Goal: Task Accomplishment & Management: Use online tool/utility

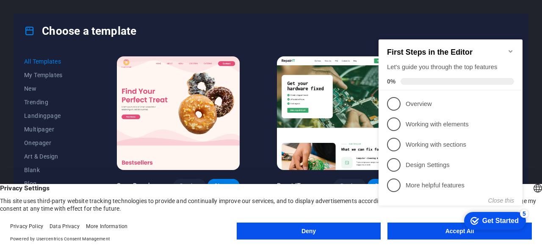
click at [404, 225] on div "checkmark Get Started 5 First Steps in the Editor Let's guide you through the t…" at bounding box center [452, 130] width 154 height 205
click at [404, 227] on div "checkmark Get Started 5 First Steps in the Editor Let's guide you through the t…" at bounding box center [452, 130] width 154 height 205
click at [406, 230] on div "checkmark Get Started 5 First Steps in the Editor Let's guide you through the t…" at bounding box center [452, 130] width 154 height 205
click at [405, 228] on div "checkmark Get Started 5 First Steps in the Editor Let's guide you through the t…" at bounding box center [452, 130] width 154 height 205
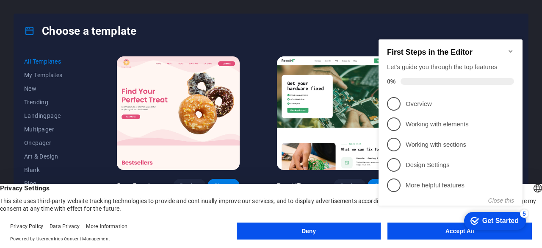
click at [513, 213] on div "checkmark Get Started 5" at bounding box center [495, 221] width 62 height 18
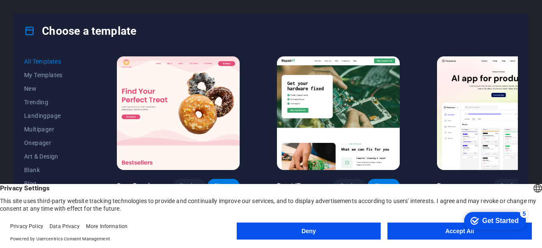
click at [430, 234] on body "portal.gamage.store Press [Ctrl] + [Arrow keys] to move an element up, down, an…" at bounding box center [271, 124] width 542 height 248
click at [427, 227] on button "Accept All" at bounding box center [460, 230] width 144 height 17
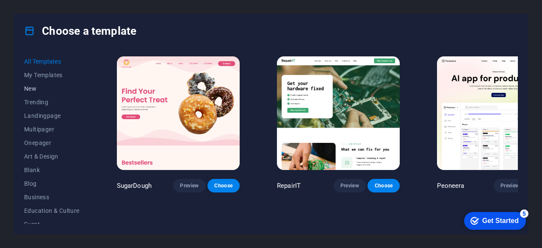
click at [36, 87] on span "New" at bounding box center [51, 88] width 55 height 7
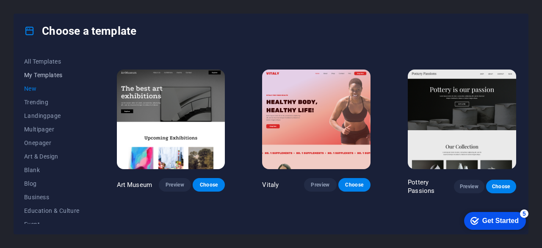
scroll to position [85, 0]
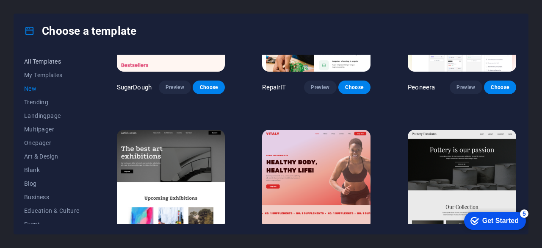
click at [41, 64] on span "All Templates" at bounding box center [51, 61] width 55 height 7
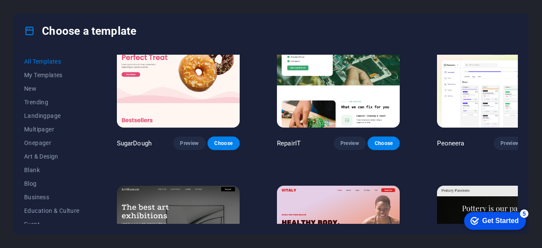
scroll to position [0, 0]
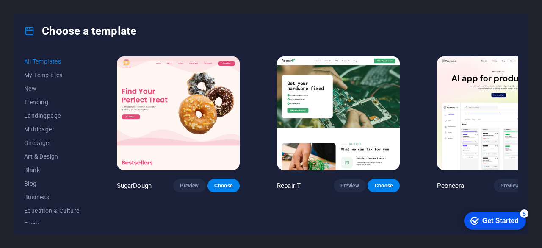
click at [95, 29] on h4 "Choose a template" at bounding box center [80, 31] width 112 height 14
click at [156, 30] on div "Choose a template" at bounding box center [271, 31] width 514 height 34
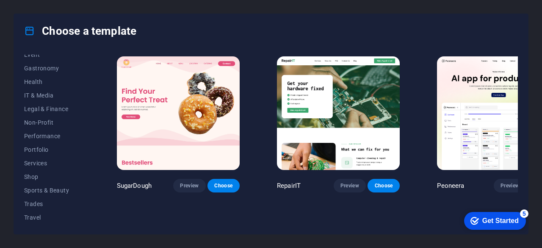
scroll to position [183, 0]
click at [35, 150] on span "Services" at bounding box center [51, 149] width 55 height 7
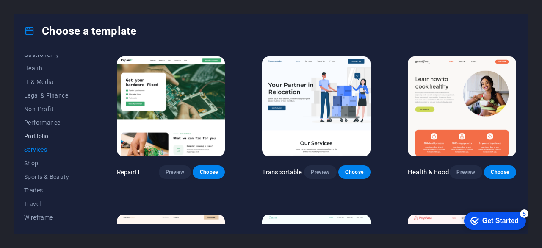
click at [35, 136] on span "Portfolio" at bounding box center [51, 136] width 55 height 7
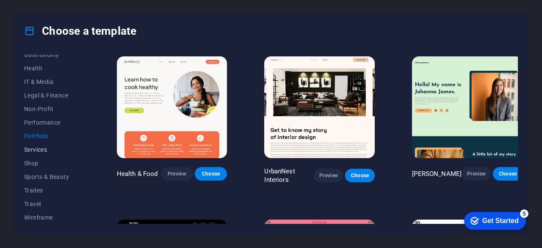
click at [35, 152] on span "Services" at bounding box center [51, 149] width 55 height 7
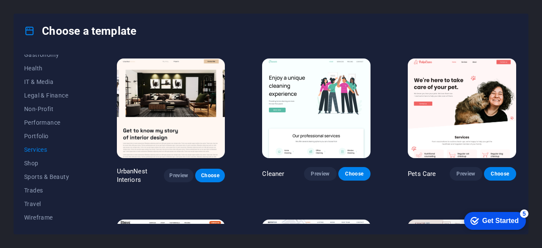
scroll to position [169, 0]
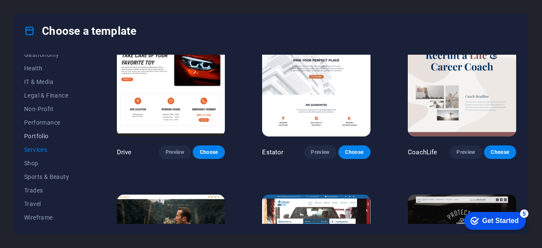
click at [33, 133] on span "Portfolio" at bounding box center [51, 136] width 55 height 7
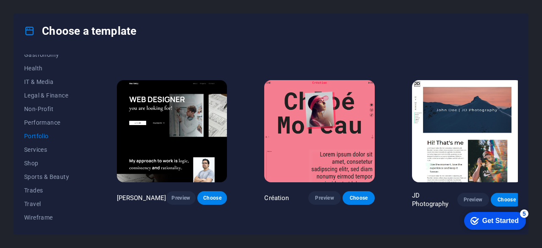
scroll to position [104, 0]
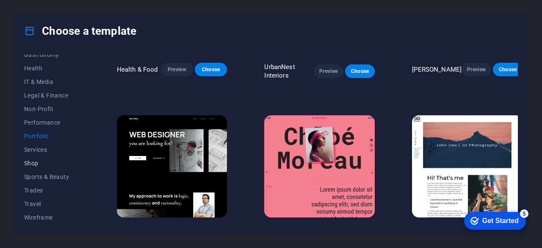
click at [29, 161] on span "Shop" at bounding box center [51, 163] width 55 height 7
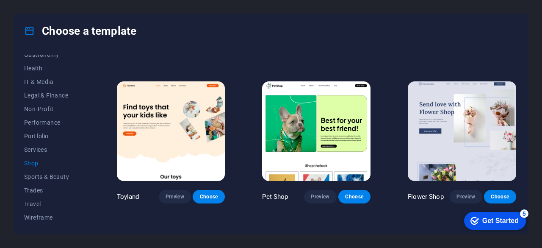
scroll to position [147, 0]
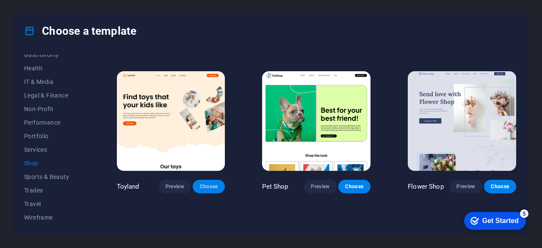
click at [209, 183] on span "Choose" at bounding box center [209, 186] width 19 height 7
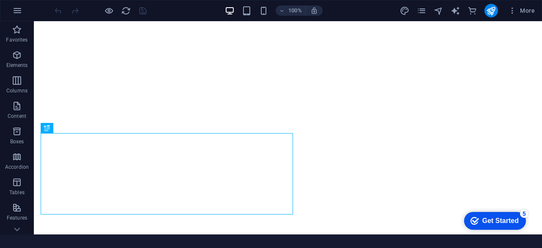
click at [491, 222] on div "Get Started" at bounding box center [500, 221] width 36 height 8
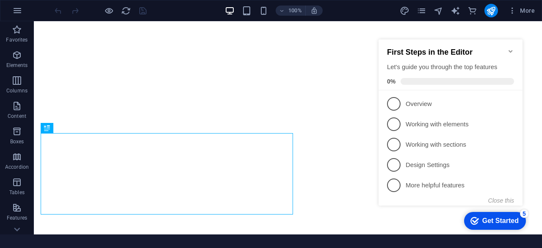
click at [491, 222] on div "Get Started" at bounding box center [500, 221] width 36 height 8
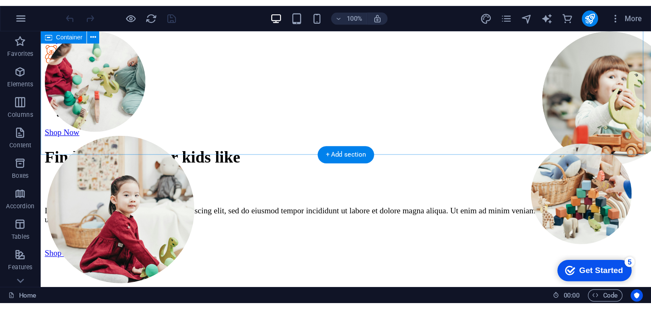
scroll to position [1059, 0]
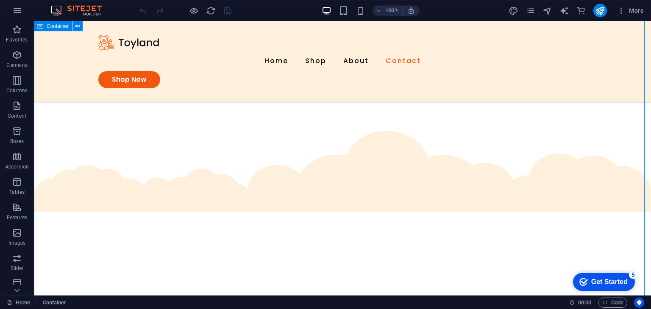
scroll to position [1279, 0]
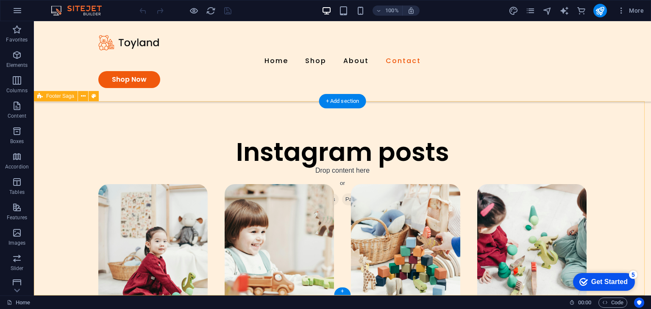
scroll to position [1938, 0]
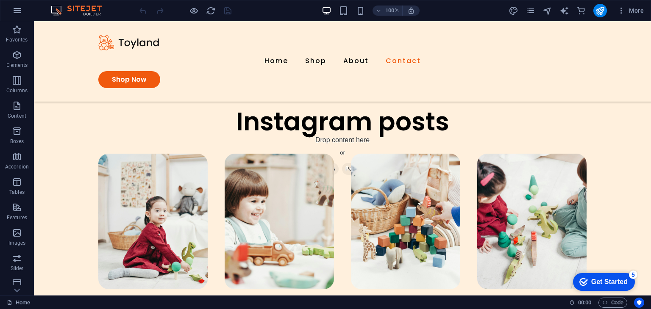
click at [542, 247] on div "Get Started" at bounding box center [609, 282] width 36 height 8
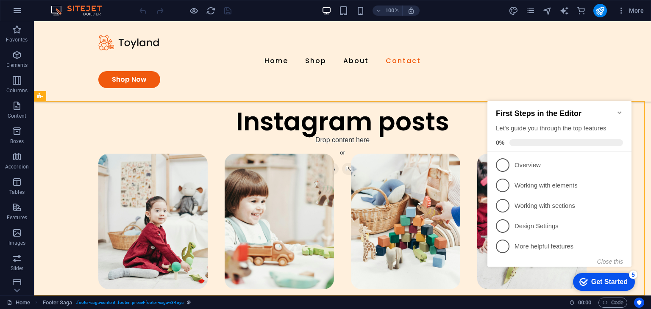
click at [542, 247] on div "Get Started" at bounding box center [609, 282] width 36 height 8
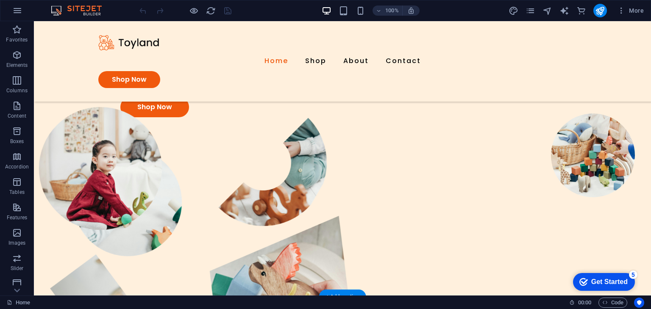
scroll to position [0, 0]
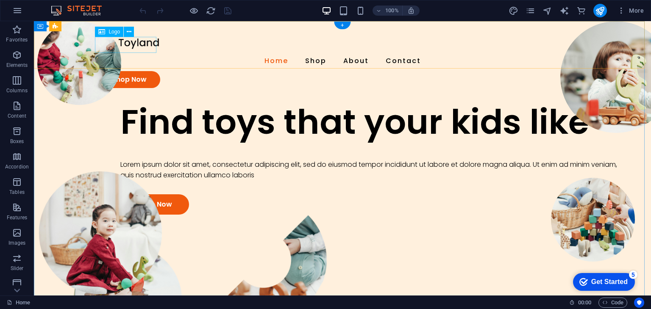
click at [142, 44] on div at bounding box center [342, 43] width 488 height 16
click at [137, 44] on div at bounding box center [342, 43] width 488 height 16
select select "px"
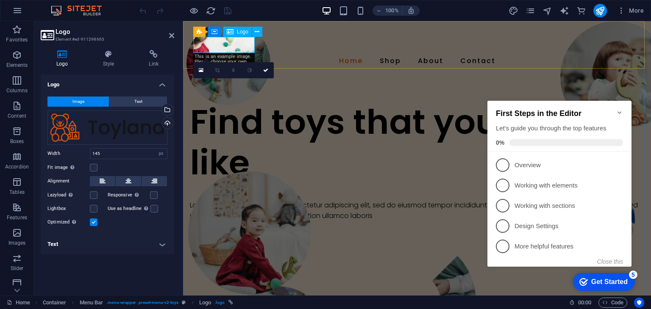
click at [227, 48] on div at bounding box center [416, 43] width 447 height 16
click at [105, 126] on div "Drag files here, click to choose files or select files from Files or our free s…" at bounding box center [107, 128] width 120 height 34
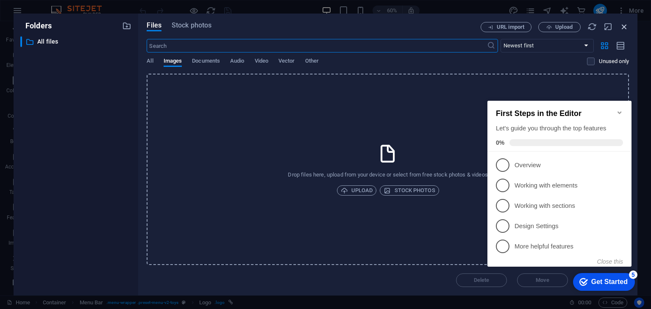
click at [542, 26] on icon "button" at bounding box center [623, 26] width 9 height 9
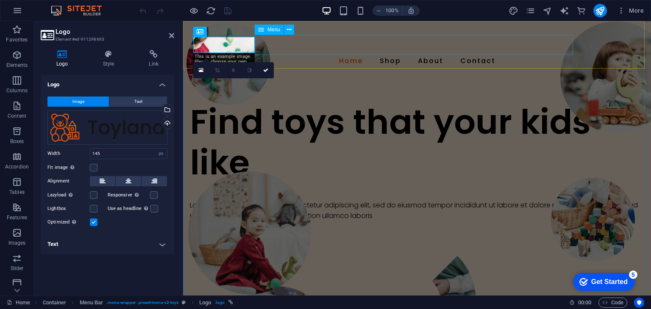
click at [340, 53] on nav "Home Shop About Contact" at bounding box center [416, 61] width 447 height 20
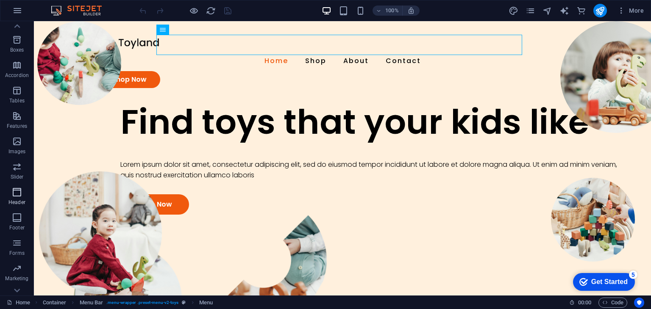
scroll to position [132, 0]
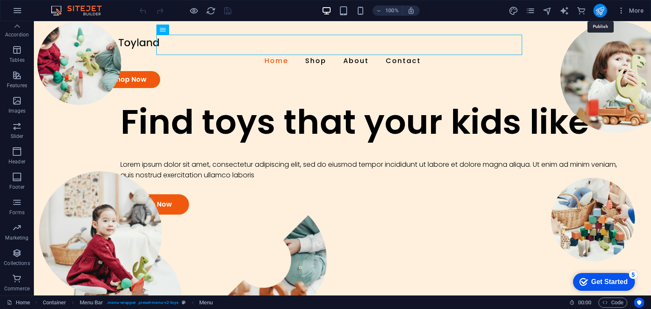
click at [542, 12] on icon "publish" at bounding box center [600, 11] width 10 height 10
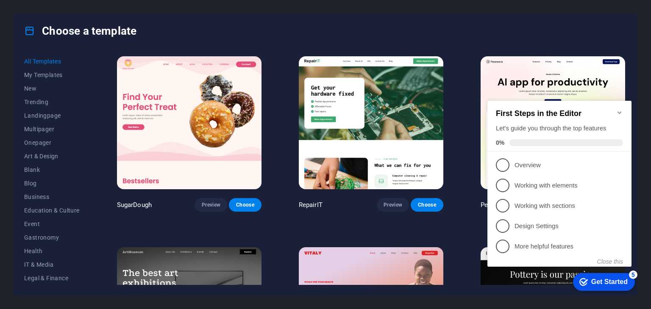
click at [615, 279] on div "Get Started" at bounding box center [609, 282] width 36 height 8
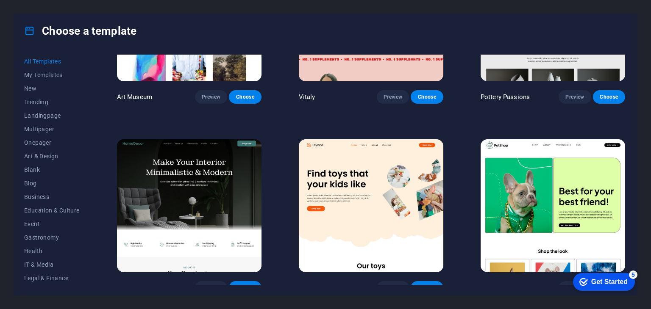
scroll to position [303, 0]
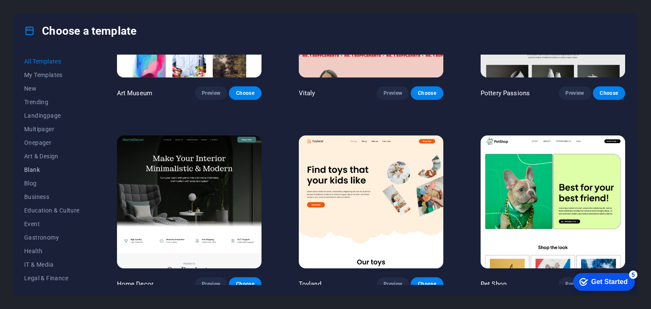
click at [26, 172] on span "Blank" at bounding box center [51, 169] width 55 height 7
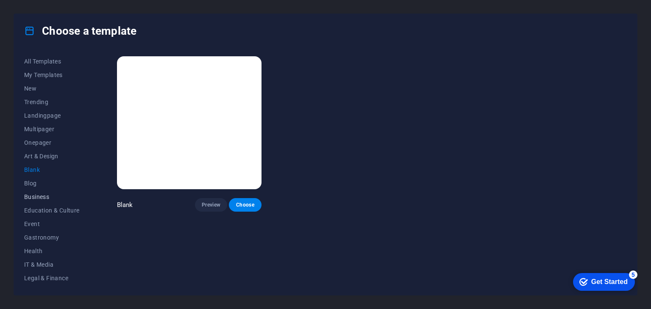
click at [30, 194] on span "Business" at bounding box center [51, 197] width 55 height 7
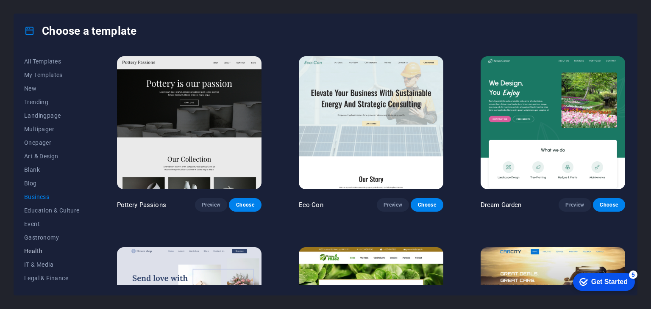
click at [36, 251] on span "Health" at bounding box center [51, 251] width 55 height 7
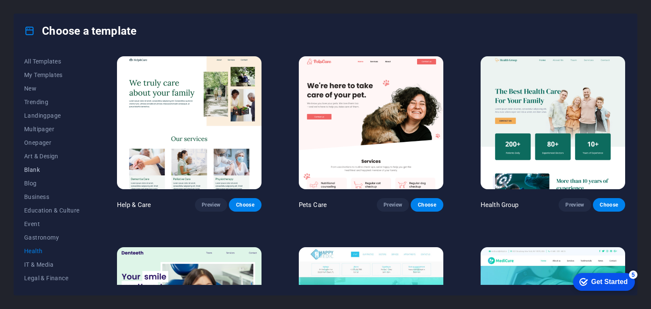
click at [35, 168] on span "Blank" at bounding box center [51, 169] width 55 height 7
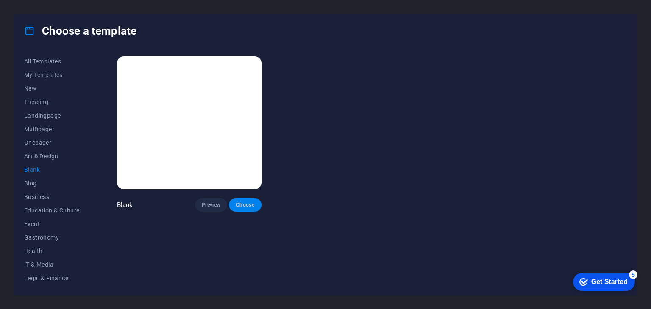
click at [241, 202] on span "Choose" at bounding box center [245, 205] width 19 height 7
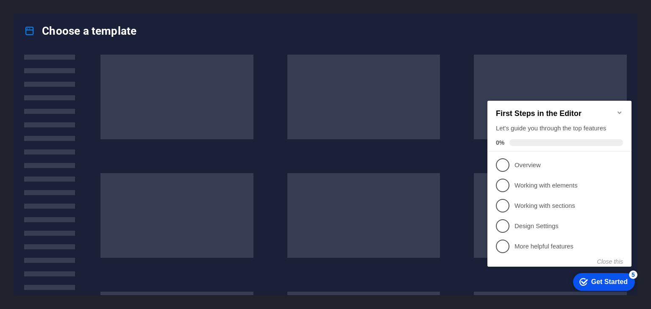
click at [507, 211] on link "3 Working with sections - incomplete" at bounding box center [559, 206] width 127 height 14
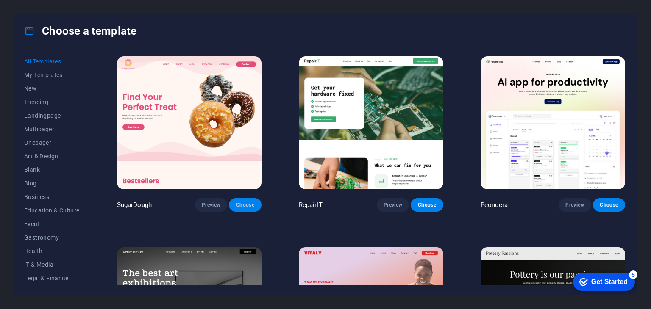
click at [245, 207] on span "Choose" at bounding box center [245, 205] width 19 height 7
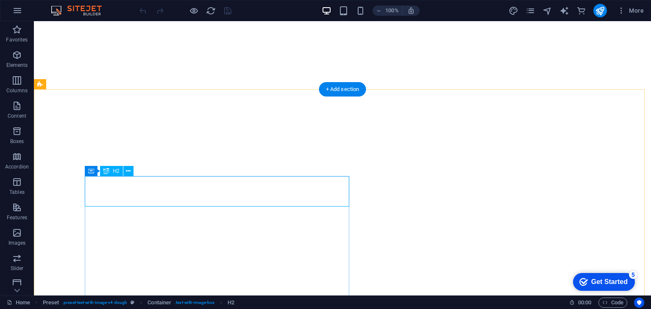
click at [116, 197] on div "Drag here to replace the existing content. Press “Ctrl” if you want to create a…" at bounding box center [342, 158] width 617 height 274
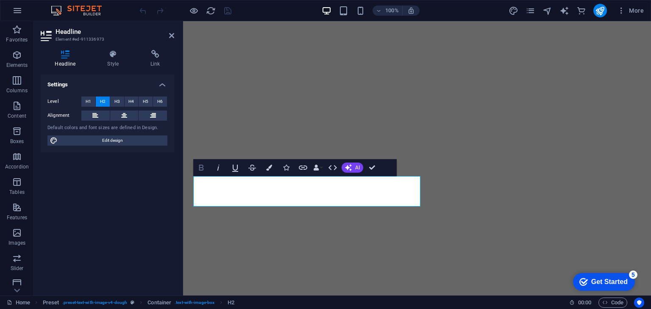
click at [200, 166] on icon "button" at bounding box center [201, 168] width 10 height 10
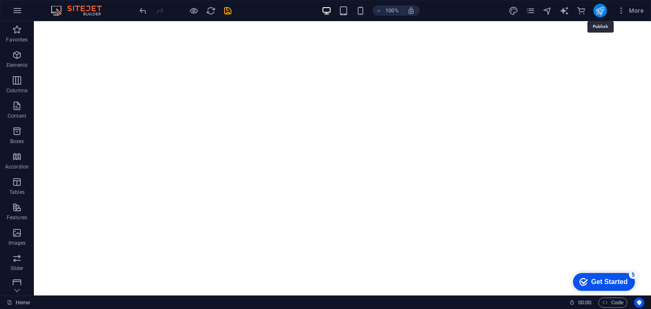
click at [596, 11] on icon "publish" at bounding box center [600, 11] width 10 height 10
